Goal: Navigation & Orientation: Find specific page/section

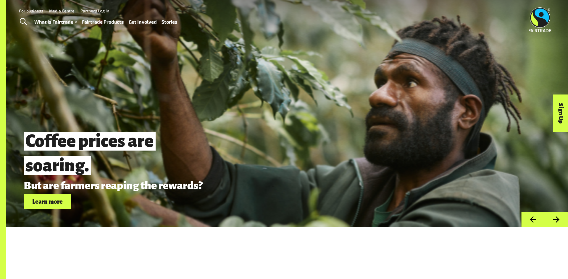
click at [37, 9] on link "For business" at bounding box center [31, 10] width 24 height 5
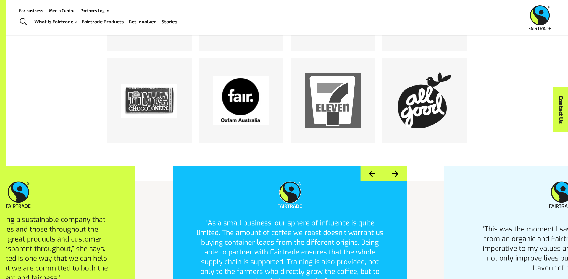
scroll to position [992, 0]
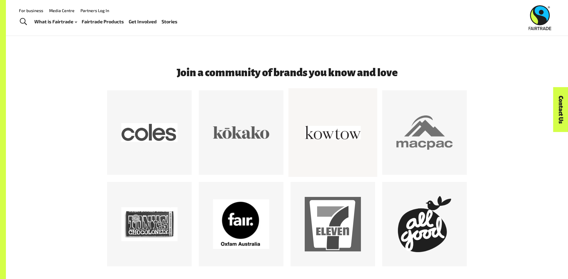
click at [320, 135] on div at bounding box center [332, 133] width 56 height 56
click at [93, 9] on link "Partners Log In" at bounding box center [94, 10] width 29 height 5
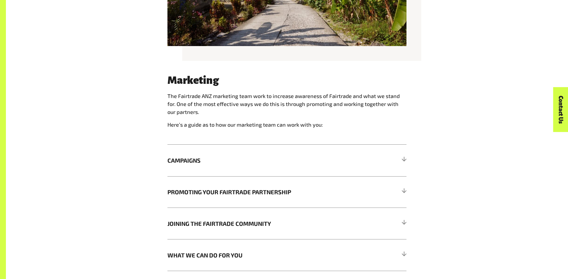
scroll to position [496, 0]
